Goal: Navigation & Orientation: Find specific page/section

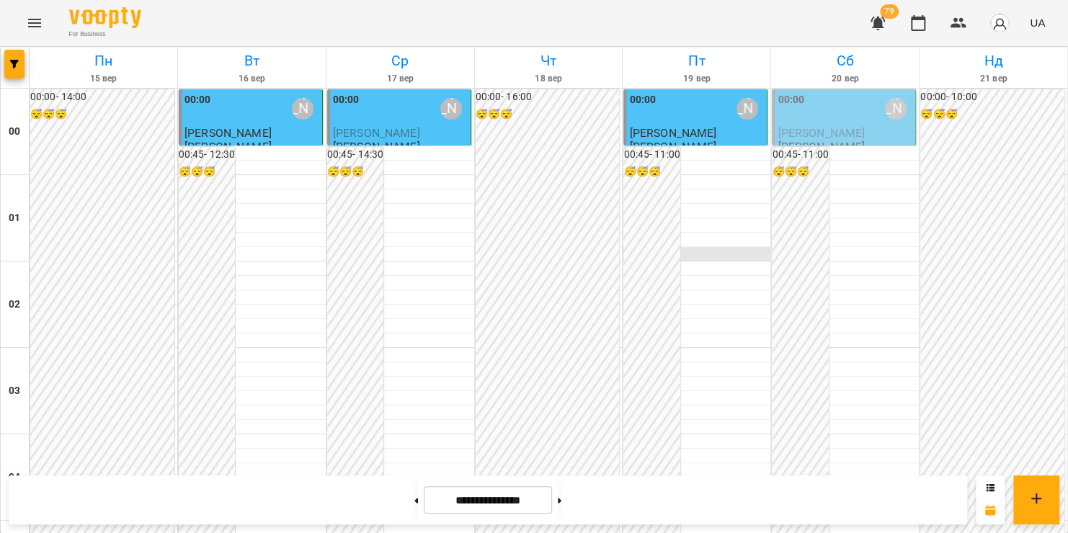
scroll to position [1006, 0]
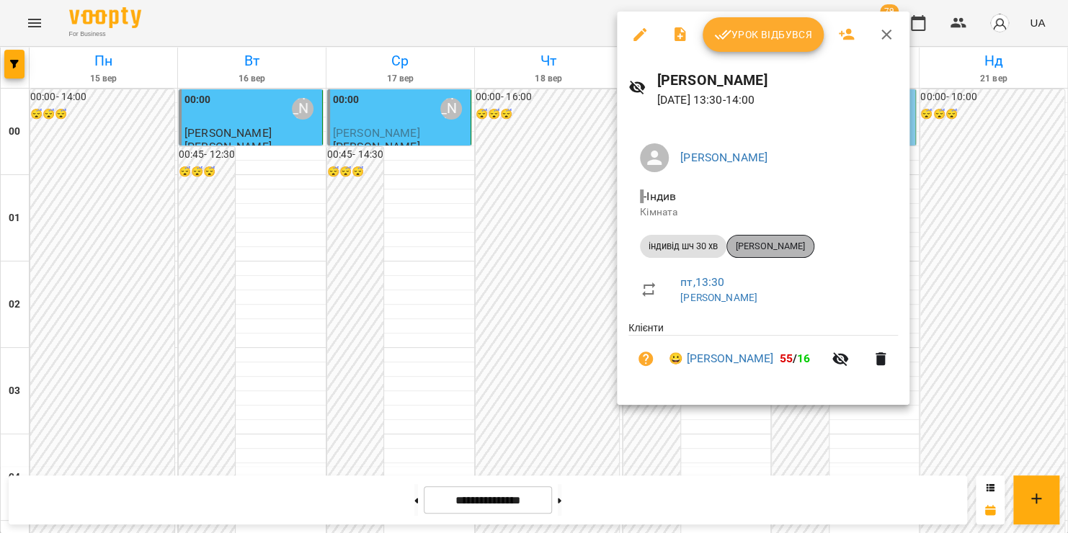
click at [785, 245] on span "[PERSON_NAME]" at bounding box center [770, 246] width 86 height 13
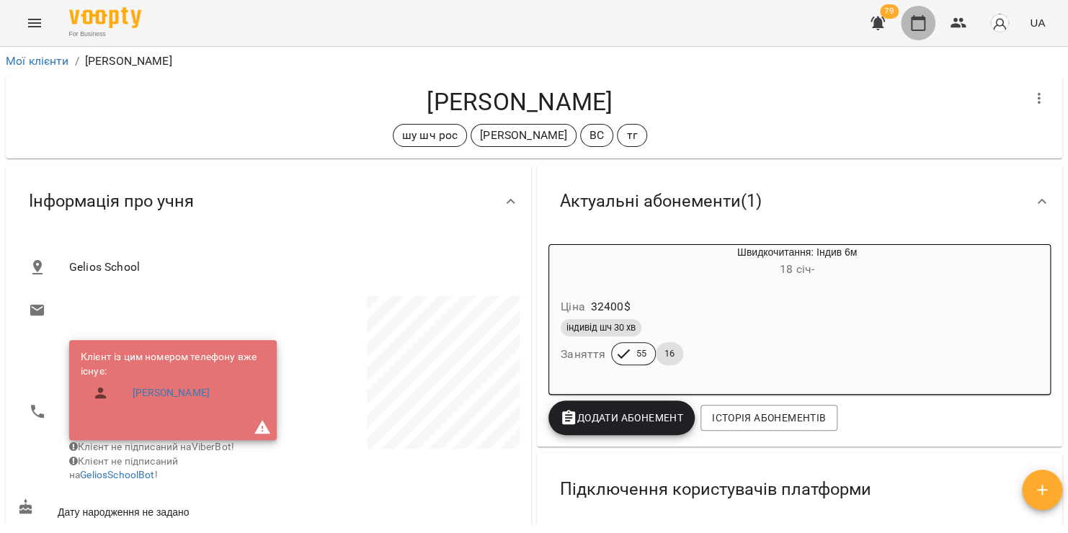
click at [926, 23] on icon "button" at bounding box center [918, 22] width 17 height 17
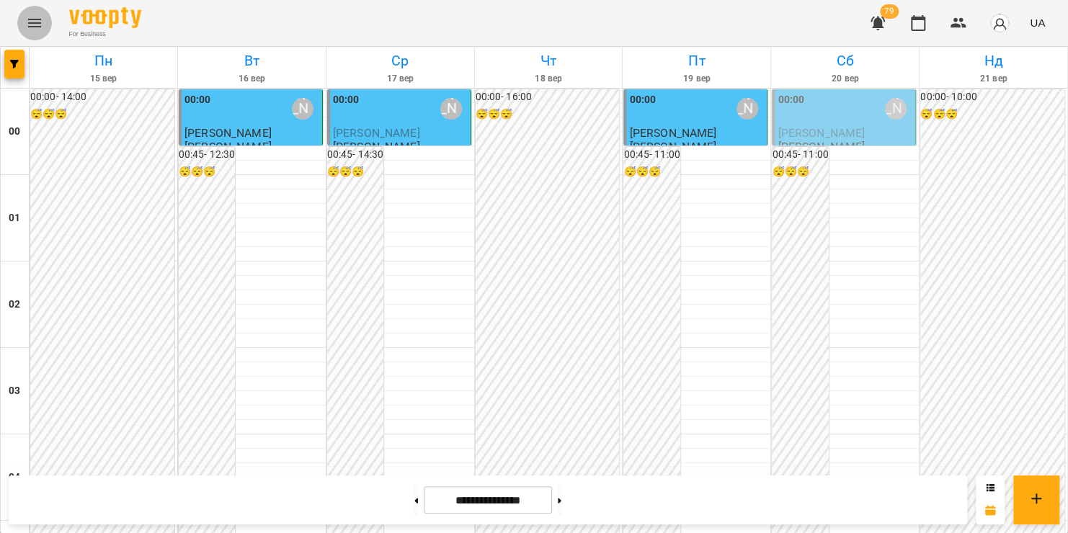
click at [35, 27] on icon "Menu" at bounding box center [34, 23] width 13 height 9
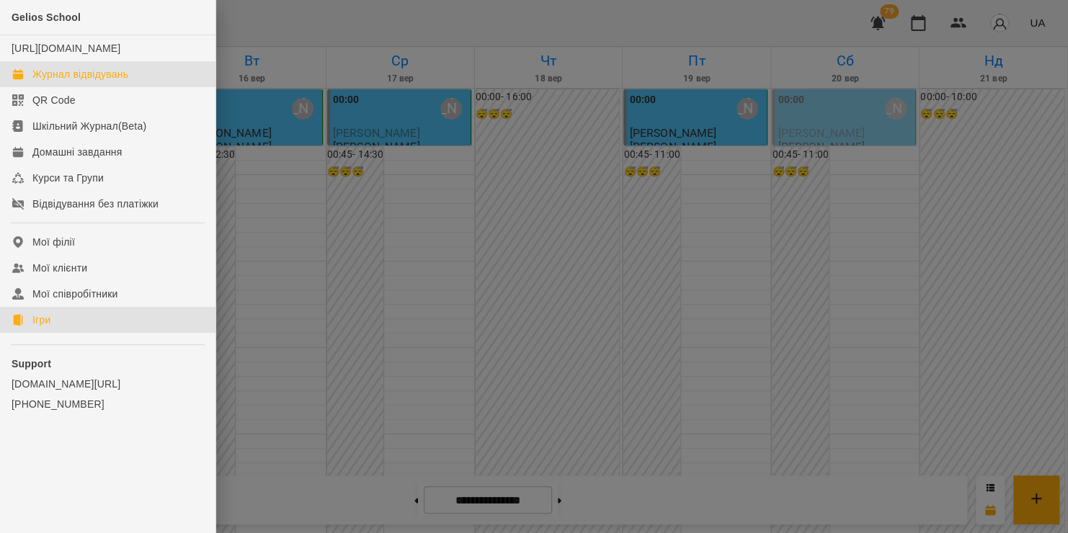
click at [102, 333] on link "Ігри" at bounding box center [108, 320] width 216 height 26
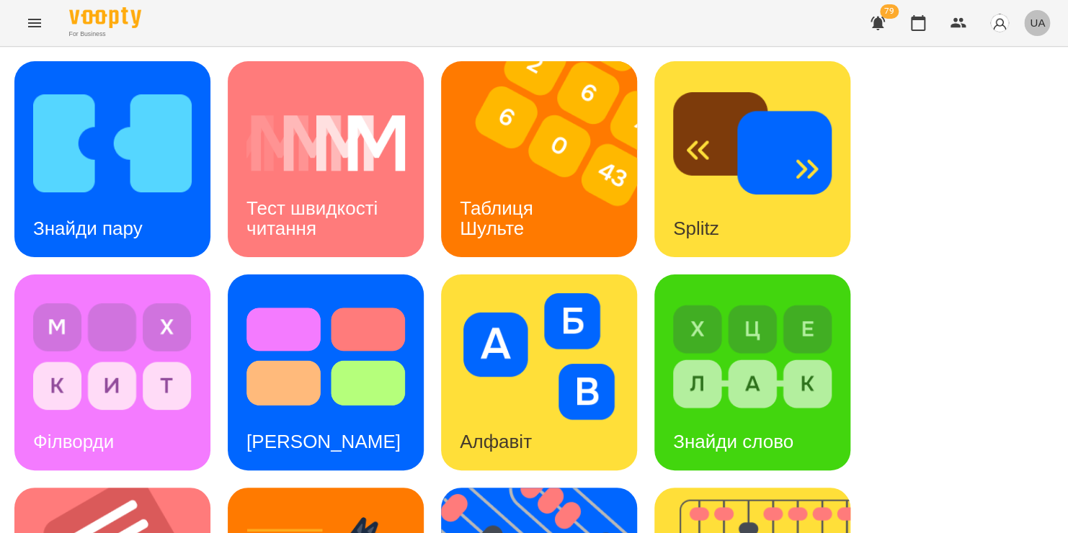
click at [1039, 18] on span "UA" at bounding box center [1037, 22] width 15 height 15
click at [1006, 103] on div "Русский" at bounding box center [1011, 107] width 74 height 26
